Goal: Find specific page/section: Find specific page/section

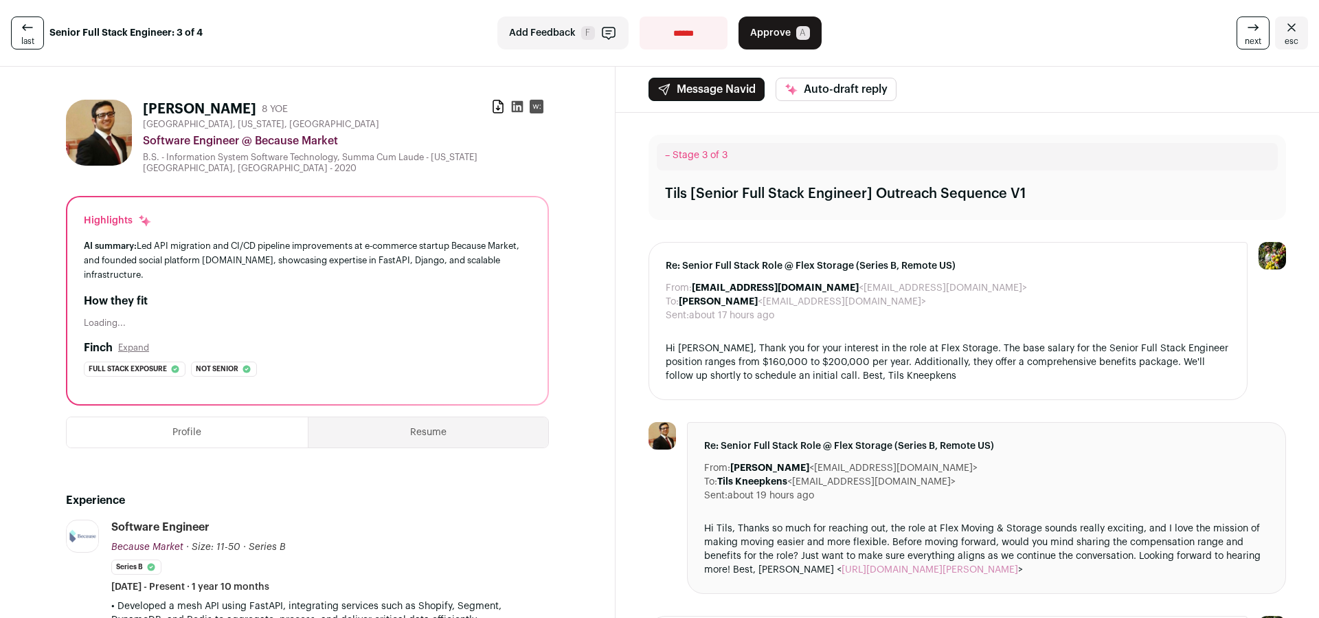
click at [28, 35] on icon at bounding box center [27, 27] width 16 height 16
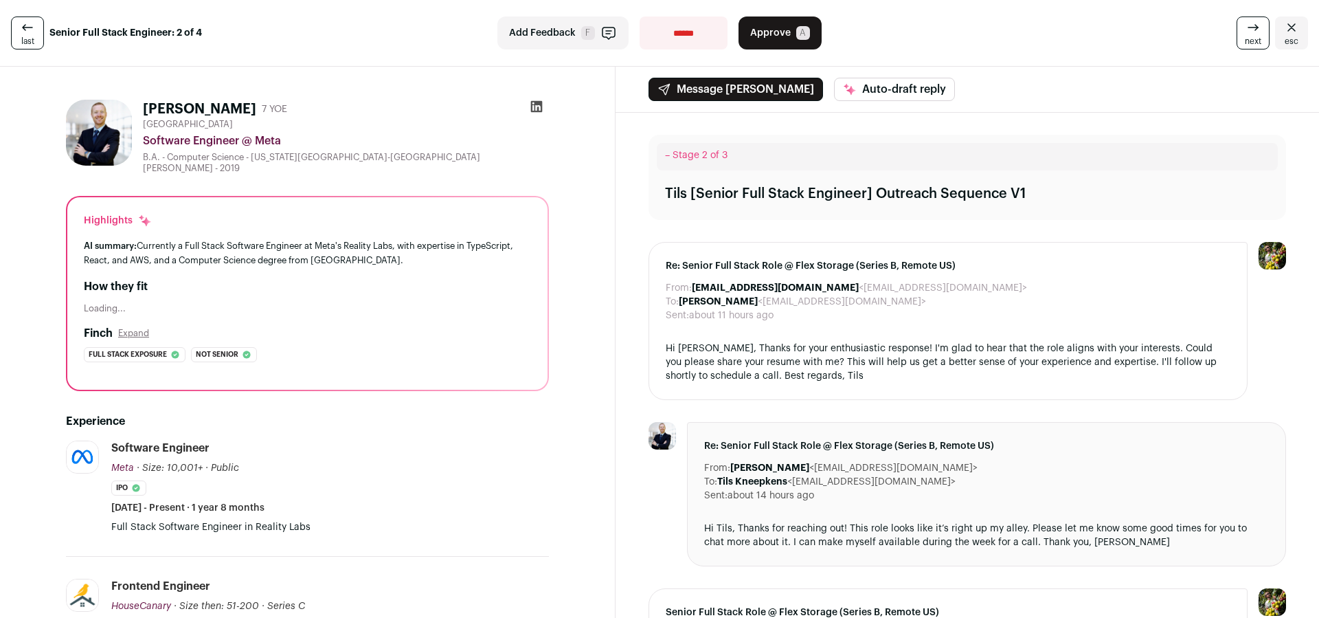
click at [1288, 33] on icon "Close" at bounding box center [1292, 27] width 16 height 16
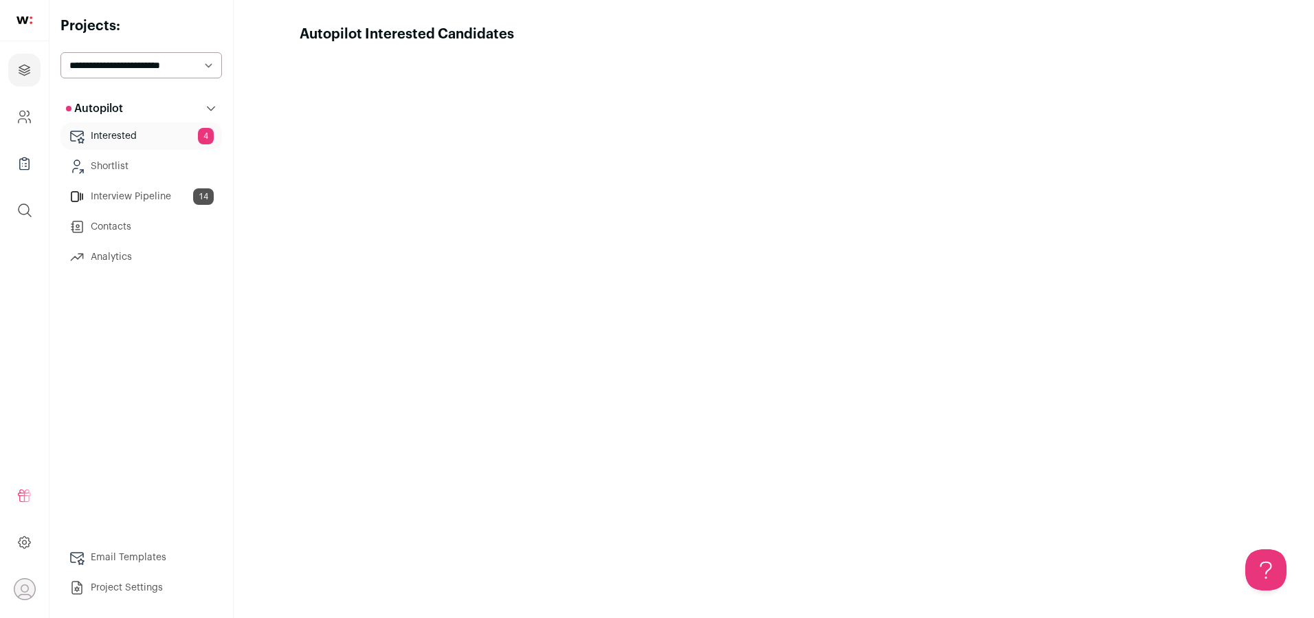
drag, startPoint x: 158, startPoint y: 198, endPoint x: 235, endPoint y: 199, distance: 77.0
click at [158, 198] on link "Interview Pipeline 14" at bounding box center [140, 196] width 161 height 27
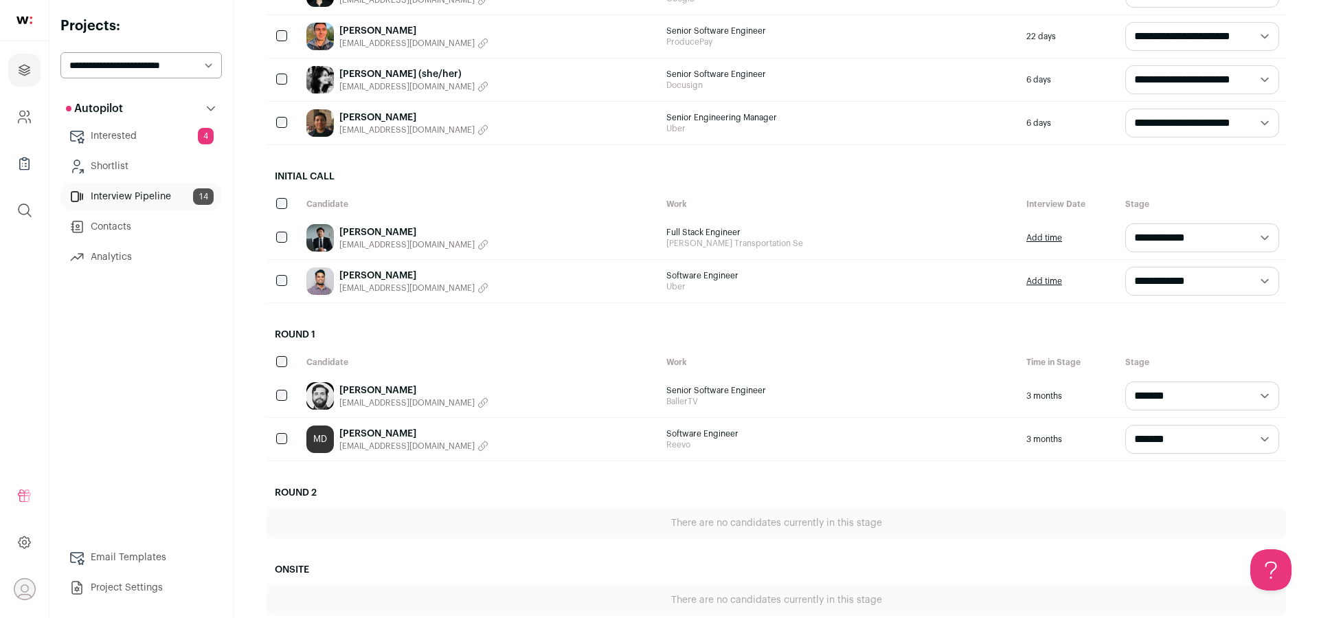
scroll to position [520, 0]
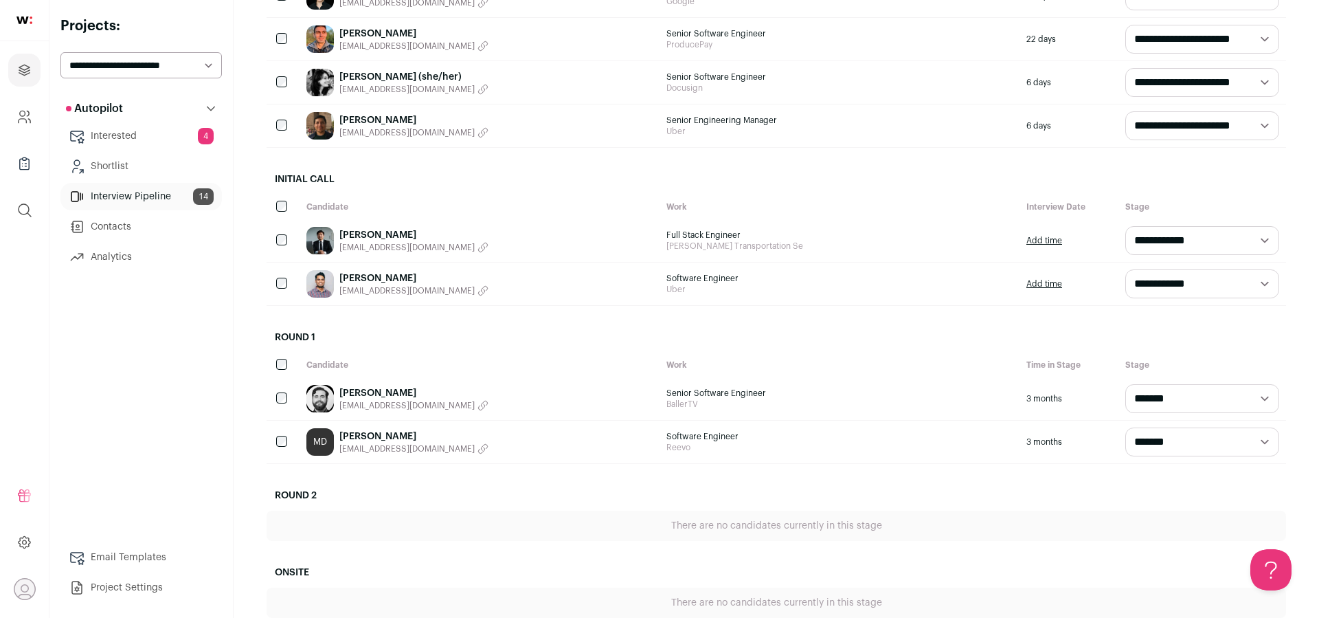
click at [360, 231] on link "[PERSON_NAME]" at bounding box center [413, 235] width 149 height 14
